Goal: Transaction & Acquisition: Purchase product/service

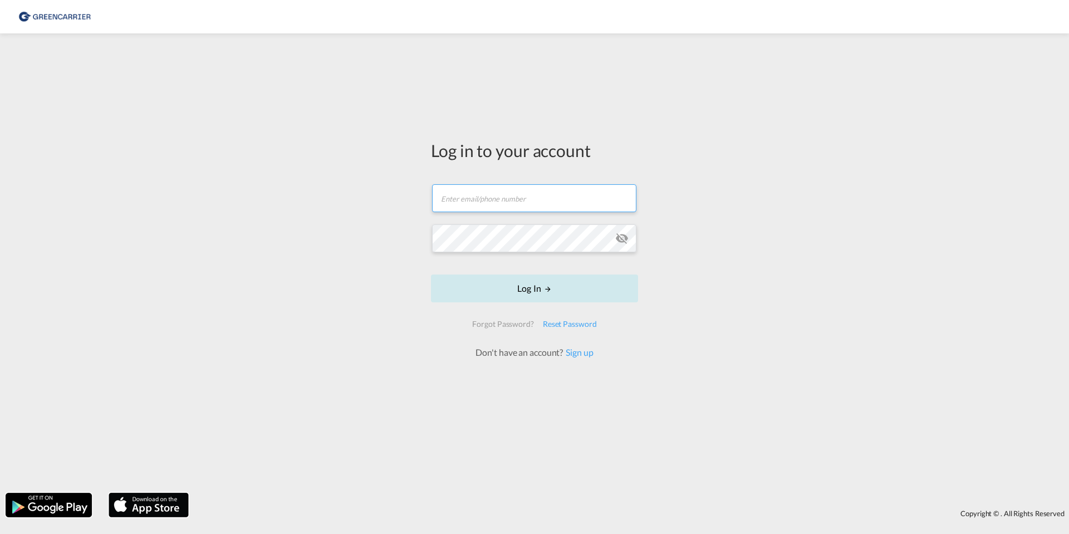
type input "[EMAIL_ADDRESS][PERSON_NAME][DOMAIN_NAME]"
click at [508, 291] on button "Log In" at bounding box center [534, 289] width 207 height 28
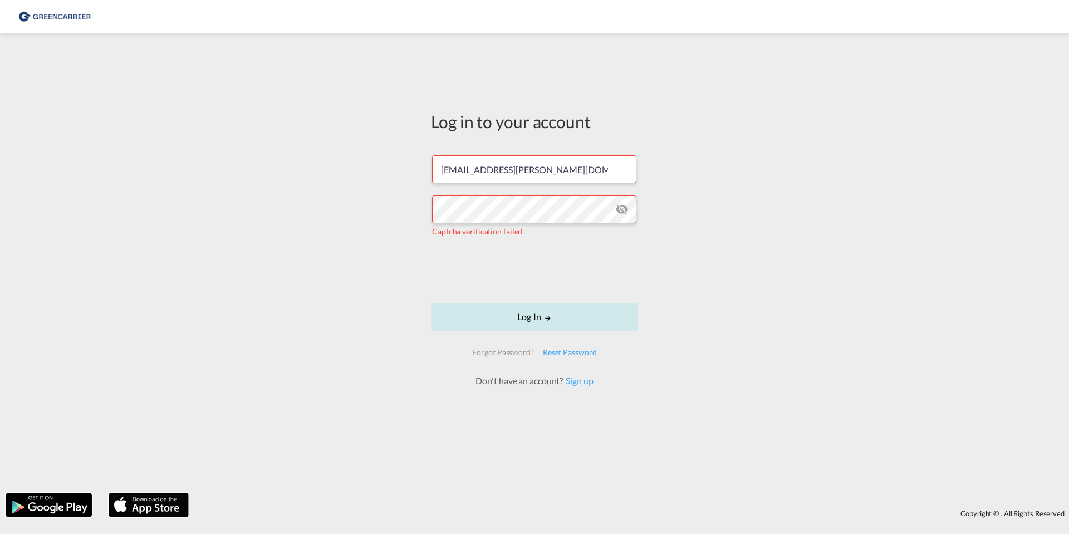
click at [521, 309] on button "Log In" at bounding box center [534, 317] width 207 height 28
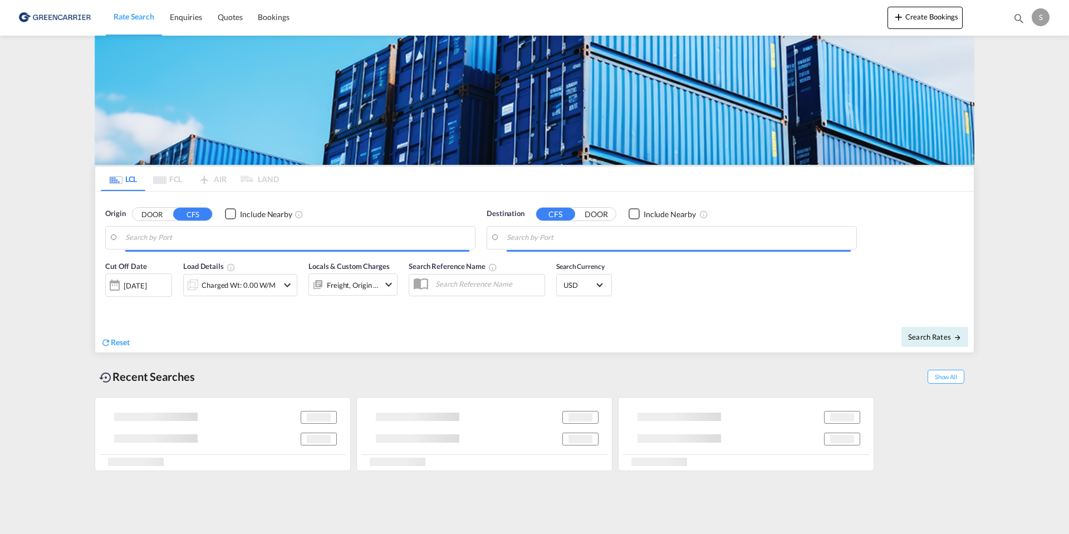
type input "DK-2605, [GEOGRAPHIC_DATA], [GEOGRAPHIC_DATA]"
type input "Keelung (Chilung), TWKEL"
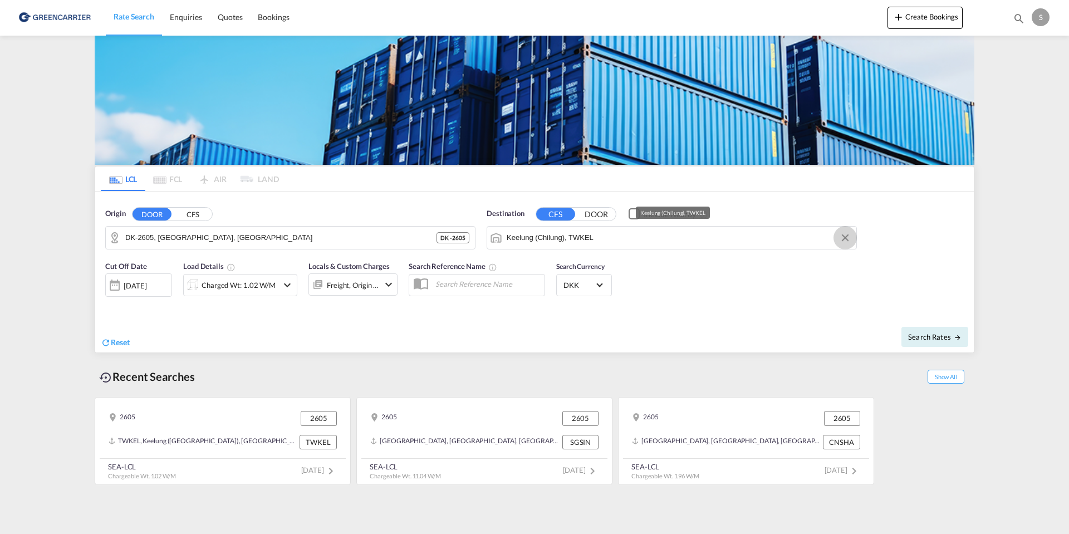
click at [844, 236] on button "Clear Input" at bounding box center [845, 237] width 17 height 17
click at [596, 236] on input "Search by Port" at bounding box center [679, 237] width 344 height 17
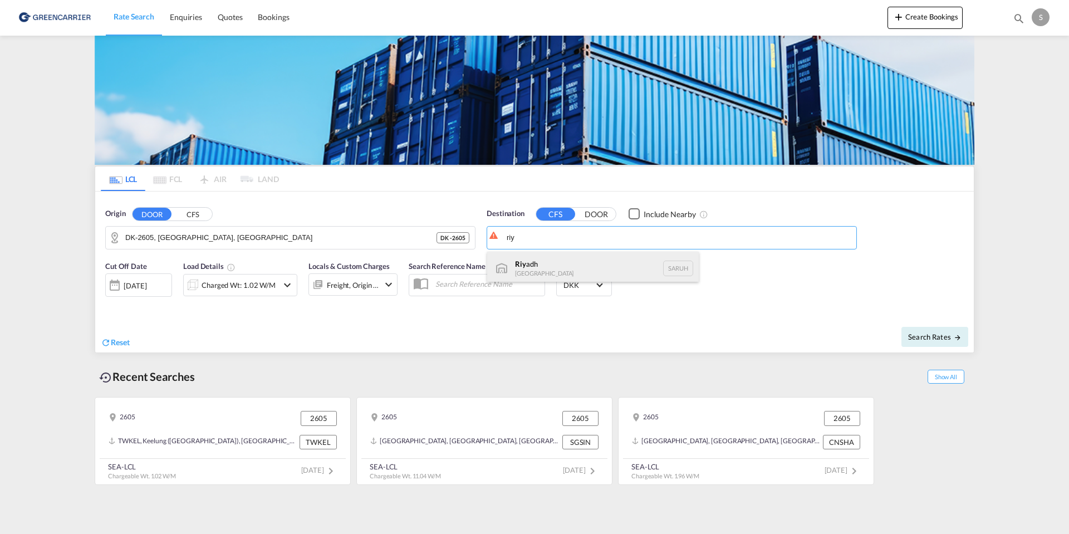
click at [550, 267] on div "Riy adh [GEOGRAPHIC_DATA] [GEOGRAPHIC_DATA]" at bounding box center [593, 268] width 212 height 33
type input "[GEOGRAPHIC_DATA], [GEOGRAPHIC_DATA]"
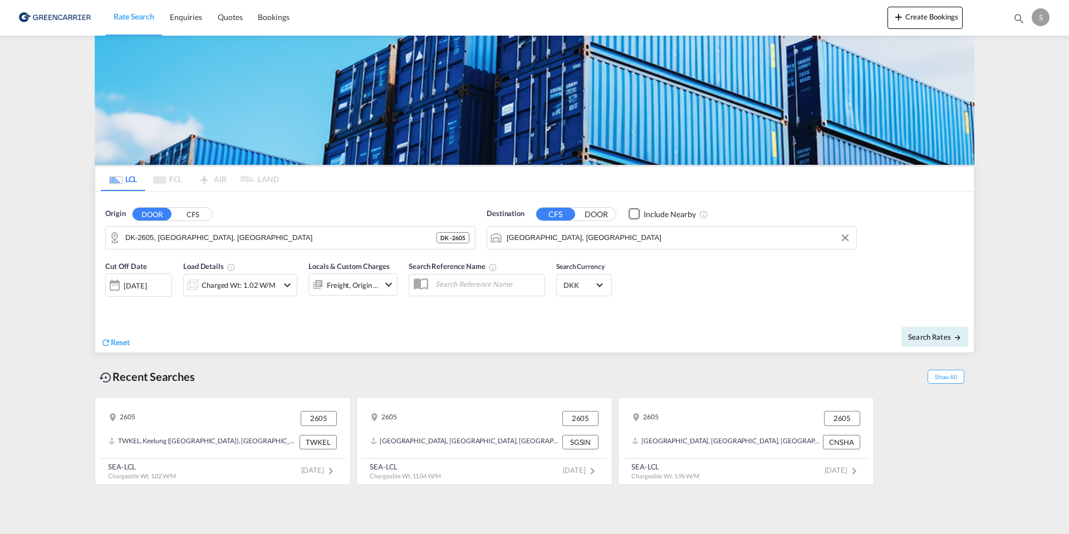
click at [225, 290] on div "Charged Wt: 1.02 W/M" at bounding box center [239, 285] width 74 height 16
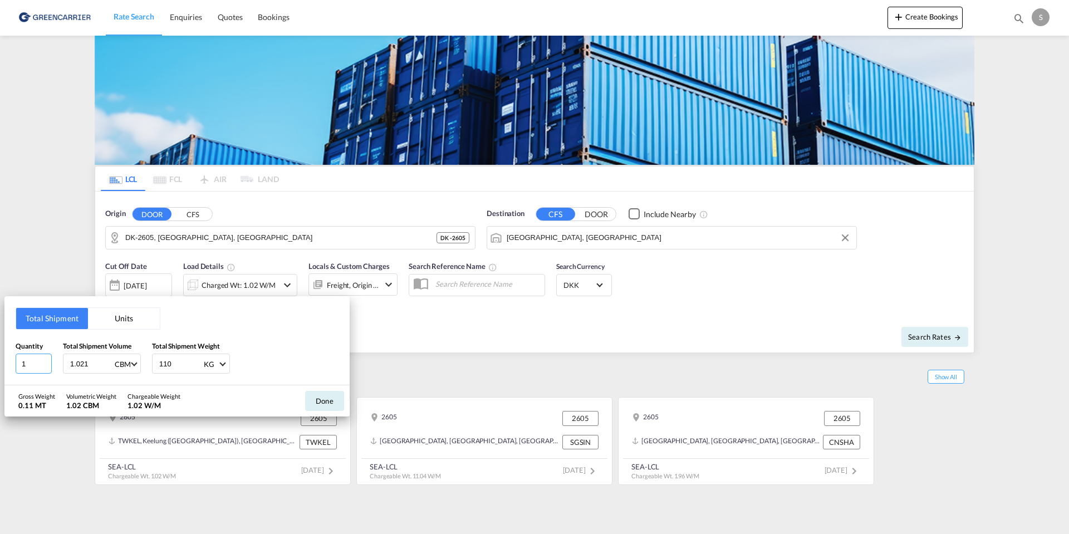
click at [24, 369] on input "1" at bounding box center [34, 364] width 36 height 20
type input "13"
drag, startPoint x: 92, startPoint y: 364, endPoint x: 51, endPoint y: 364, distance: 41.2
click at [51, 364] on div "Quantity 13 Total Shipment Volume 1.021 CBM CBM CFT Total Shipment Weight 110 K…" at bounding box center [177, 357] width 323 height 33
type input "16"
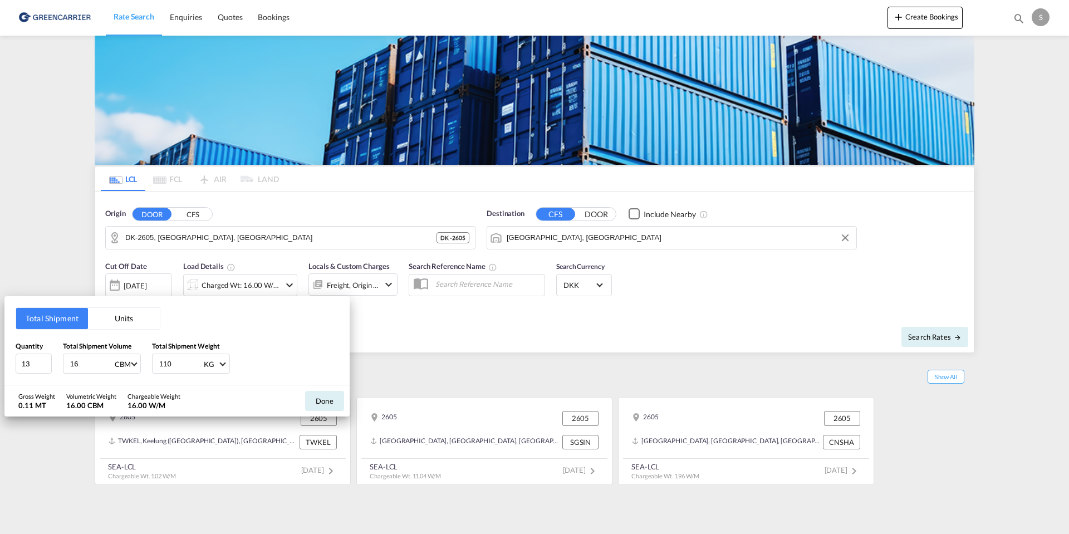
drag, startPoint x: 174, startPoint y: 365, endPoint x: 147, endPoint y: 365, distance: 26.7
click at [147, 365] on div "Quantity 13 Total Shipment Volume 16 CBM CBM CFT Total Shipment Weight 110 KG K…" at bounding box center [177, 357] width 323 height 33
type input "1000"
click at [322, 397] on button "Done" at bounding box center [324, 401] width 39 height 20
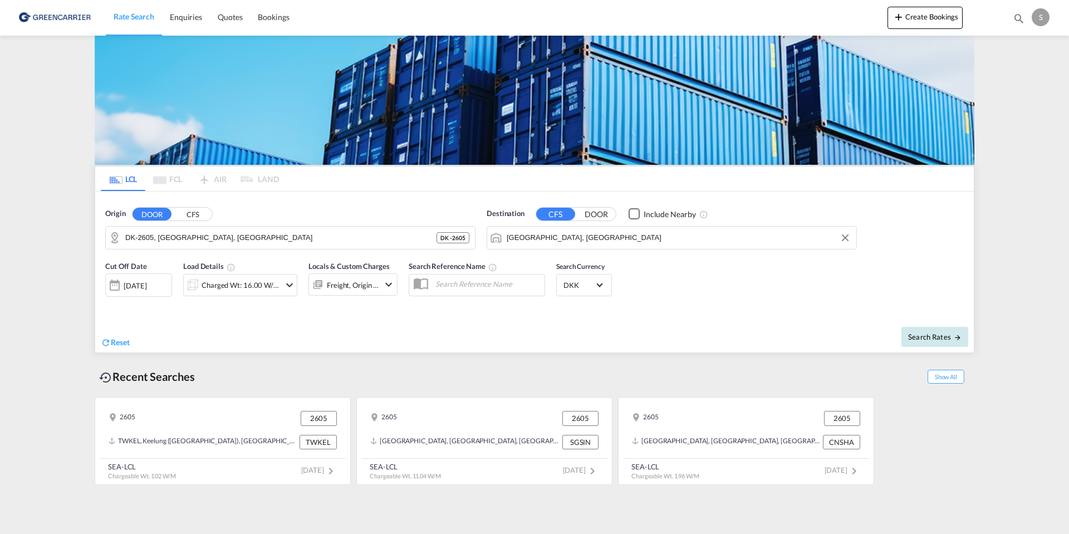
click at [931, 337] on span "Search Rates" at bounding box center [934, 336] width 53 height 9
type input "2605 to SARUH / [DATE]"
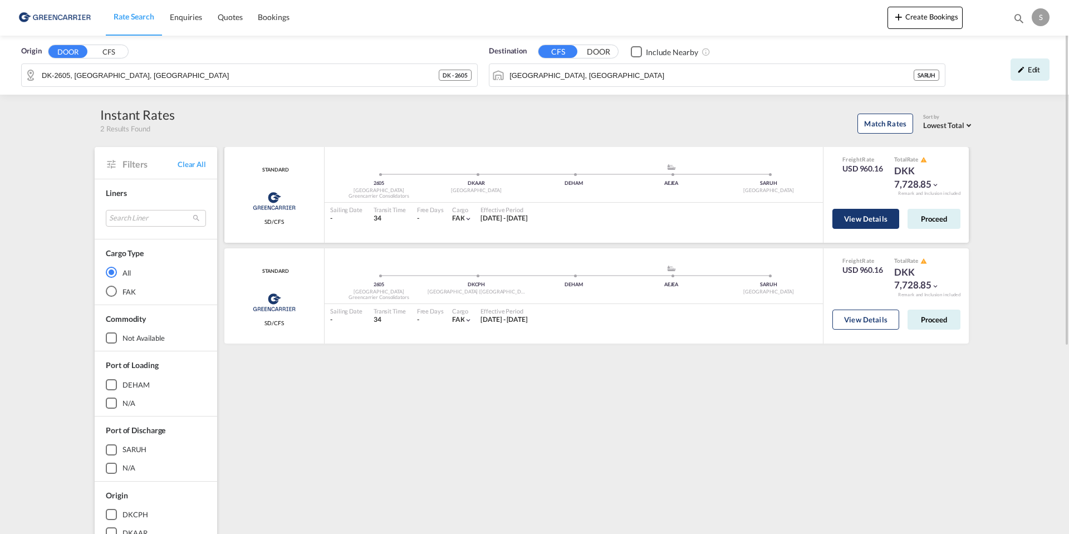
click at [863, 218] on button "View Details" at bounding box center [865, 219] width 67 height 20
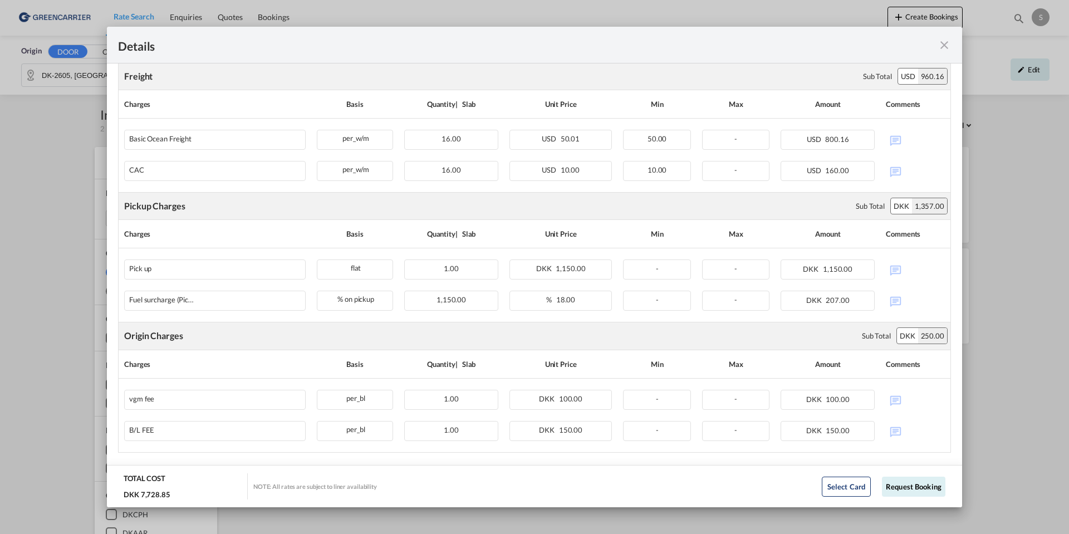
scroll to position [286, 0]
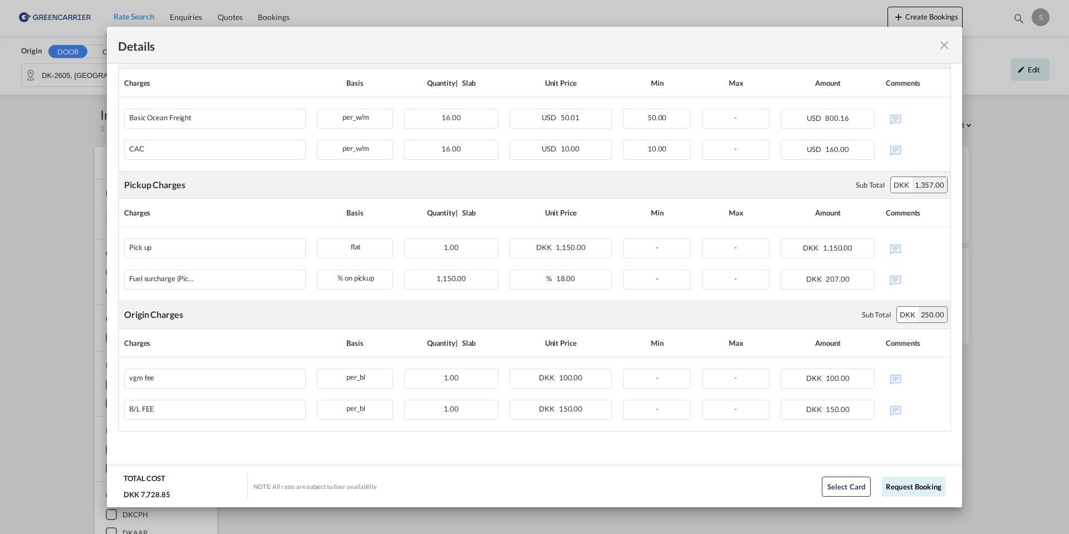
click at [944, 46] on md-icon "icon-close fg-AAA8AD m-0 cursor" at bounding box center [944, 44] width 13 height 13
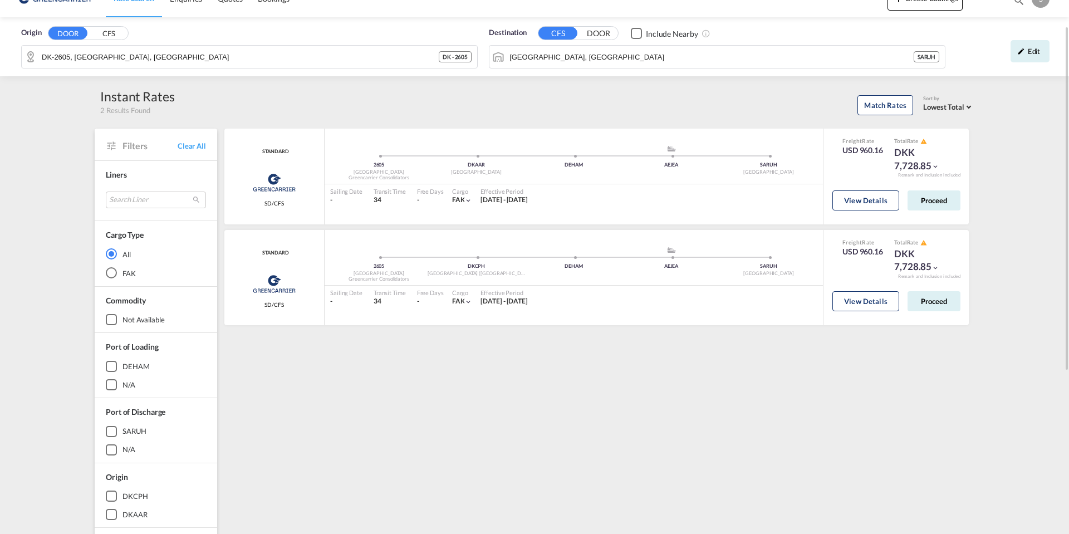
scroll to position [7, 0]
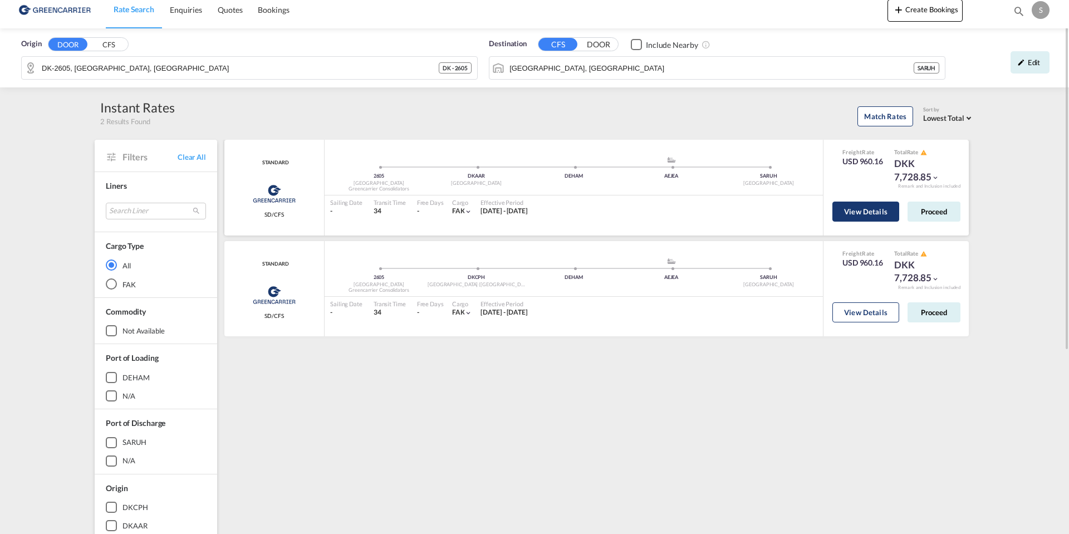
click at [865, 213] on button "View Details" at bounding box center [865, 212] width 67 height 20
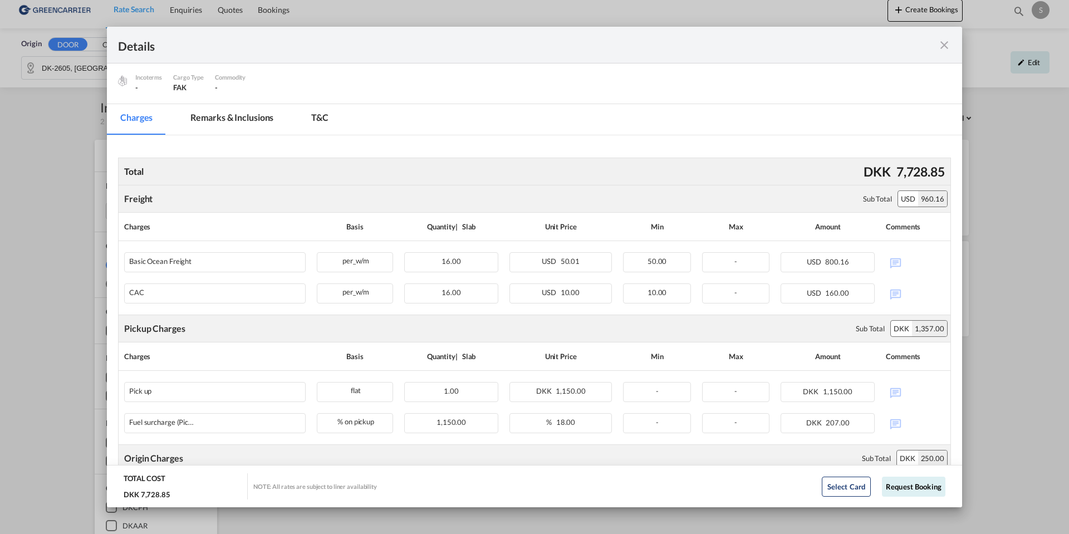
scroll to position [144, 0]
